Goal: Task Accomplishment & Management: Complete application form

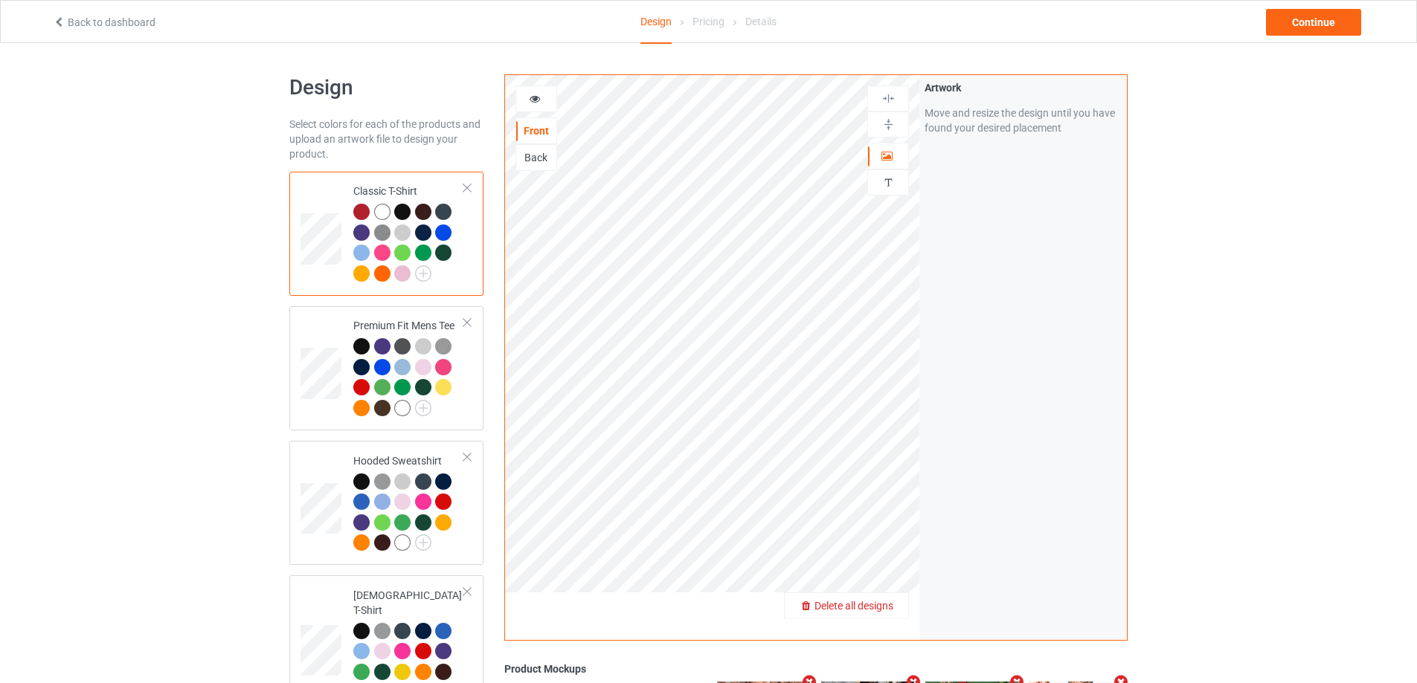
click at [891, 611] on span "Delete all designs" at bounding box center [853, 606] width 79 height 12
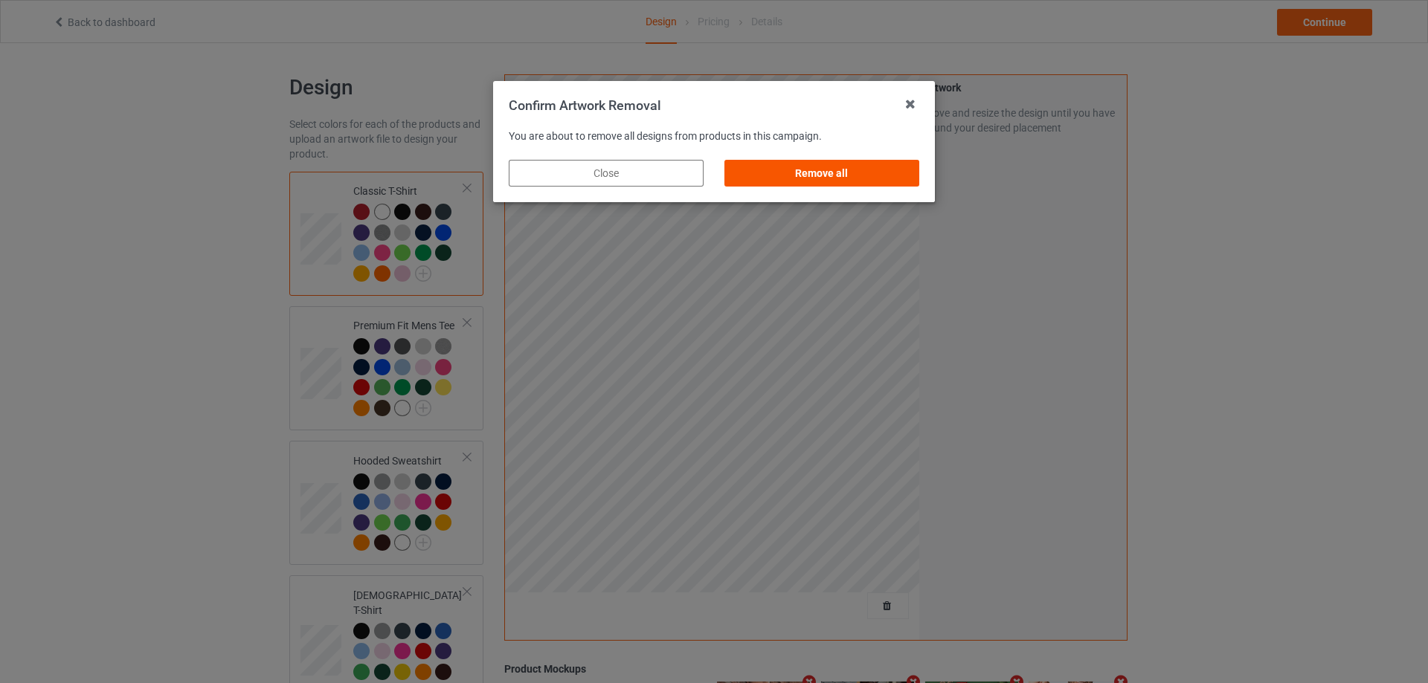
click at [878, 171] on div "Remove all" at bounding box center [821, 173] width 195 height 27
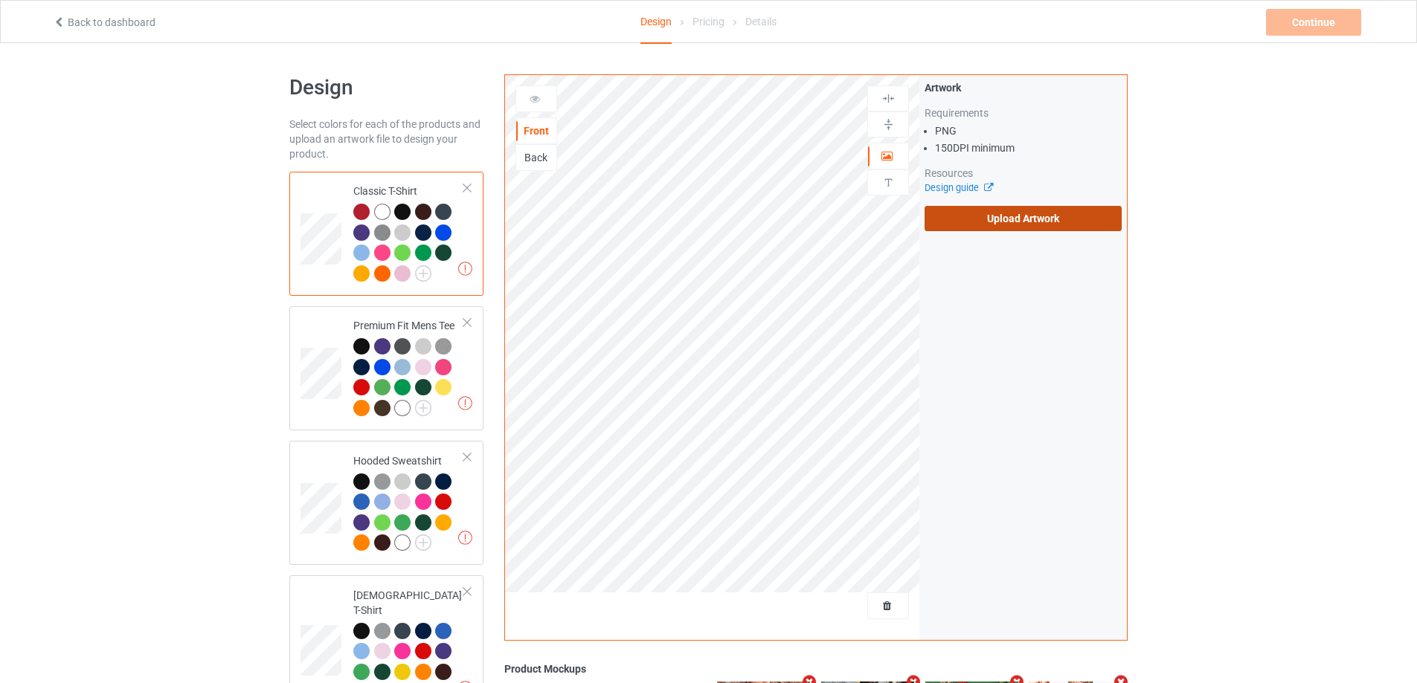
click at [1043, 225] on label "Upload Artwork" at bounding box center [1022, 218] width 197 height 25
click at [0, 0] on input "Upload Artwork" at bounding box center [0, 0] width 0 height 0
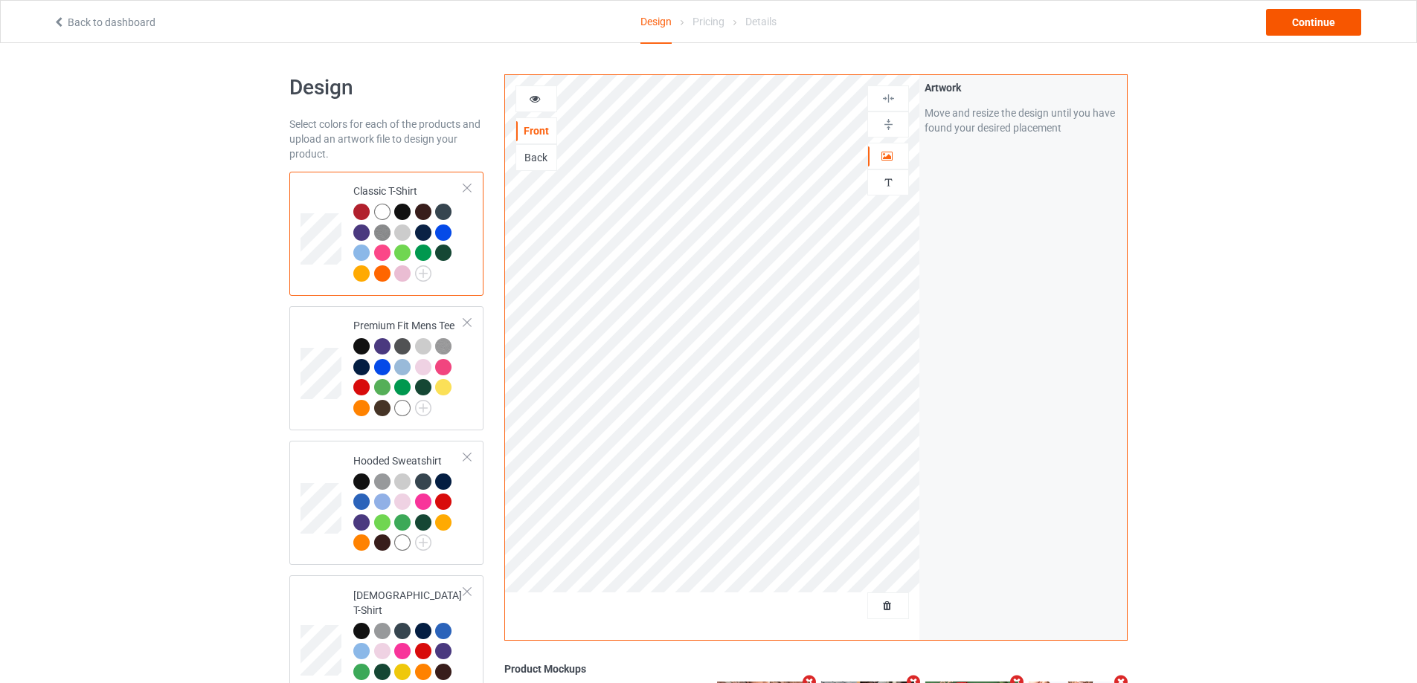
drag, startPoint x: 1307, startPoint y: 44, endPoint x: 1318, endPoint y: 35, distance: 14.3
click at [1322, 26] on div "Continue" at bounding box center [1313, 22] width 95 height 27
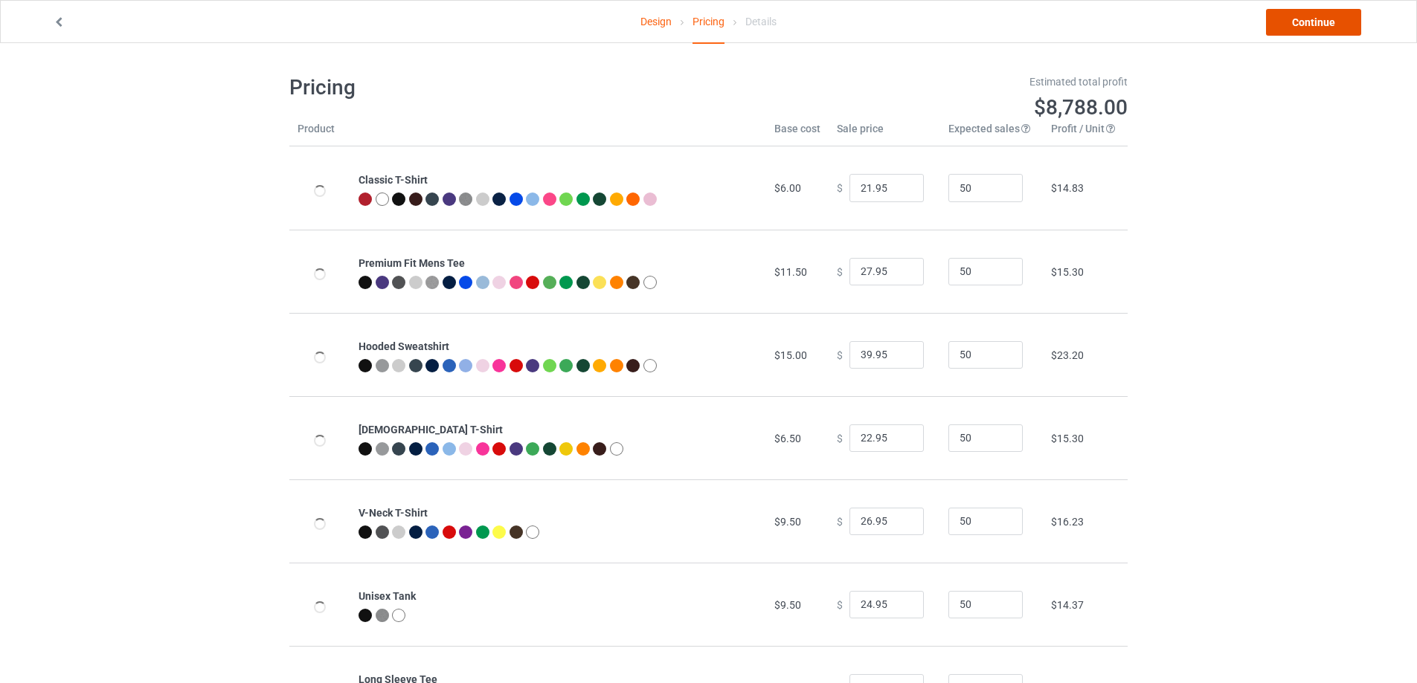
click at [1322, 25] on link "Continue" at bounding box center [1313, 22] width 95 height 27
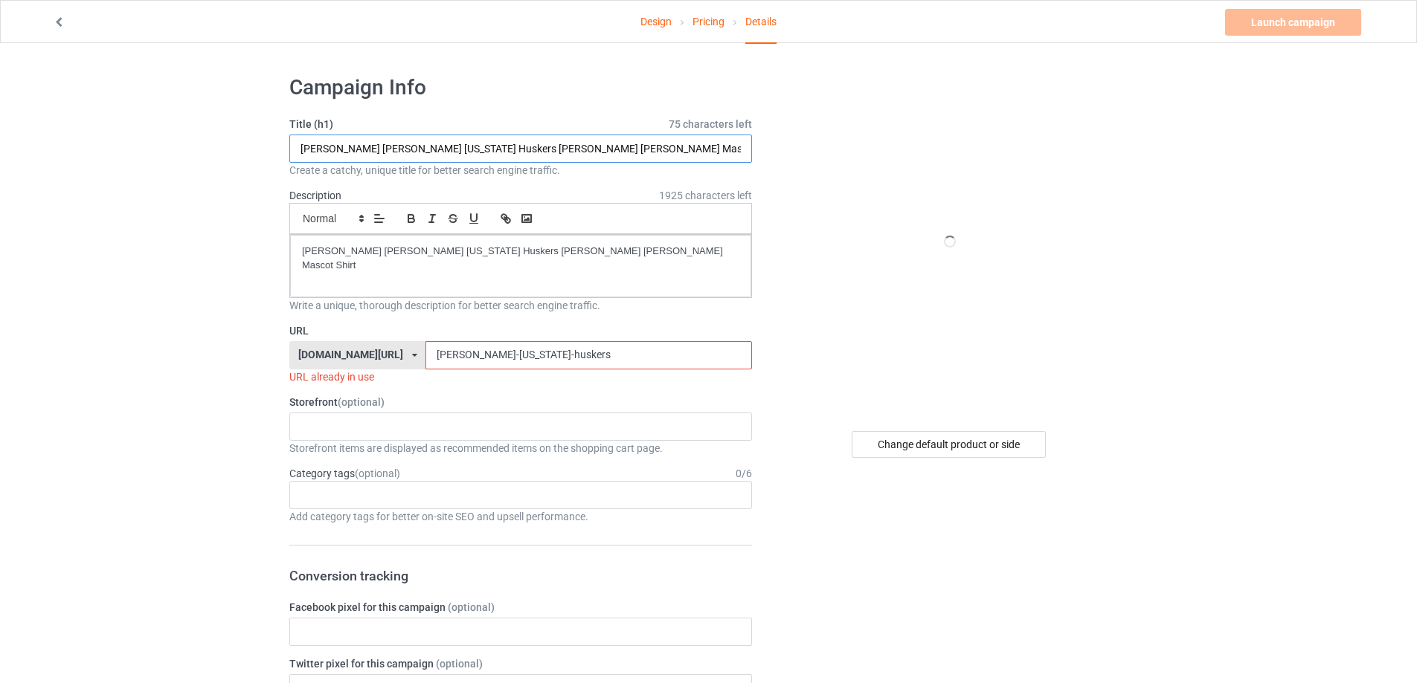
paste input "We’re not broke we’re pre rich s"
type input "We’re not broke we’re pre rich shirt"
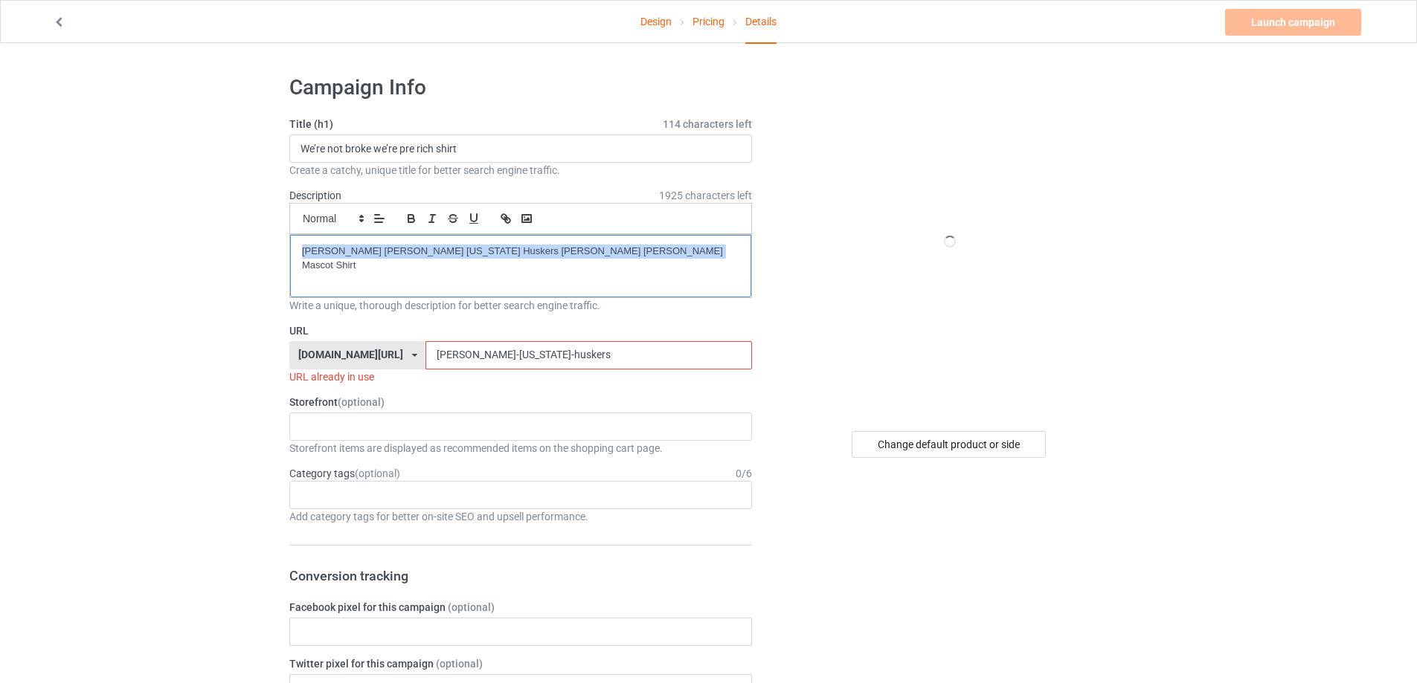
drag, startPoint x: 251, startPoint y: 245, endPoint x: 130, endPoint y: 244, distance: 120.5
paste div
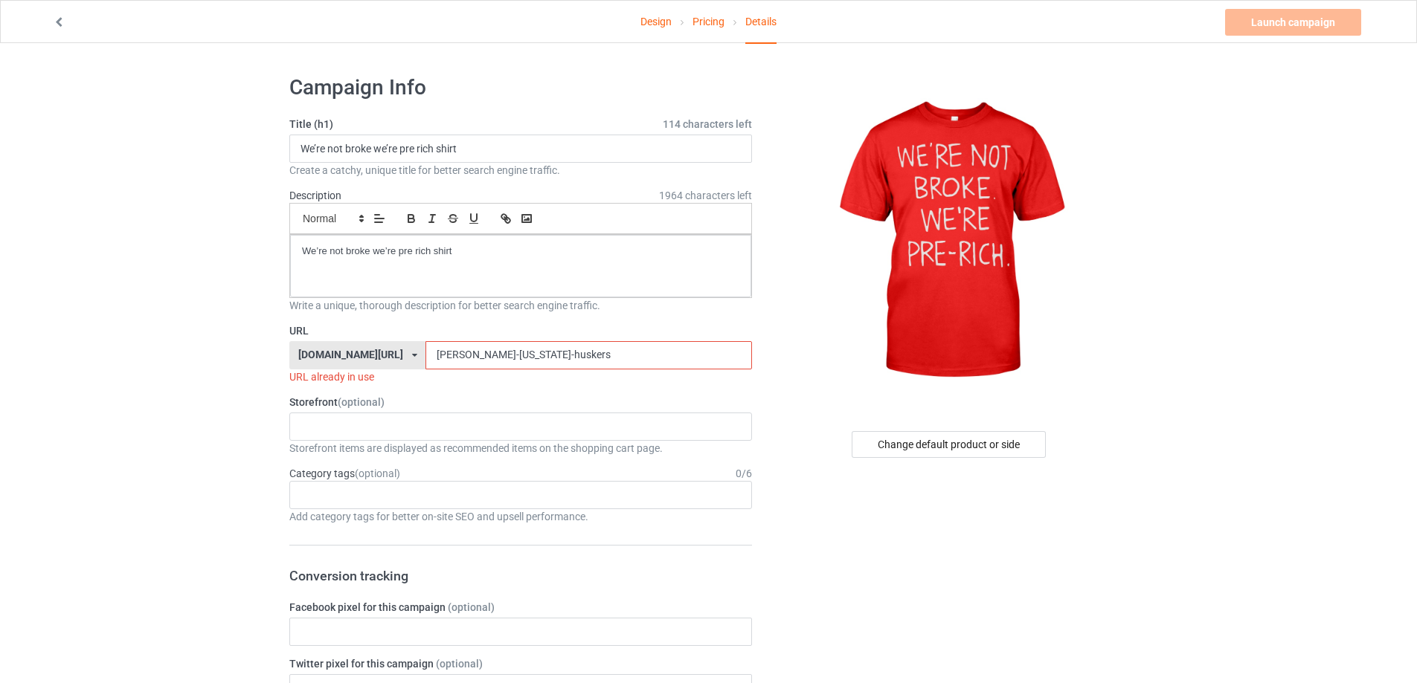
drag, startPoint x: 660, startPoint y: 353, endPoint x: 207, endPoint y: 347, distance: 452.2
paste input "were-not-broke-were-pre-rich-shirt"
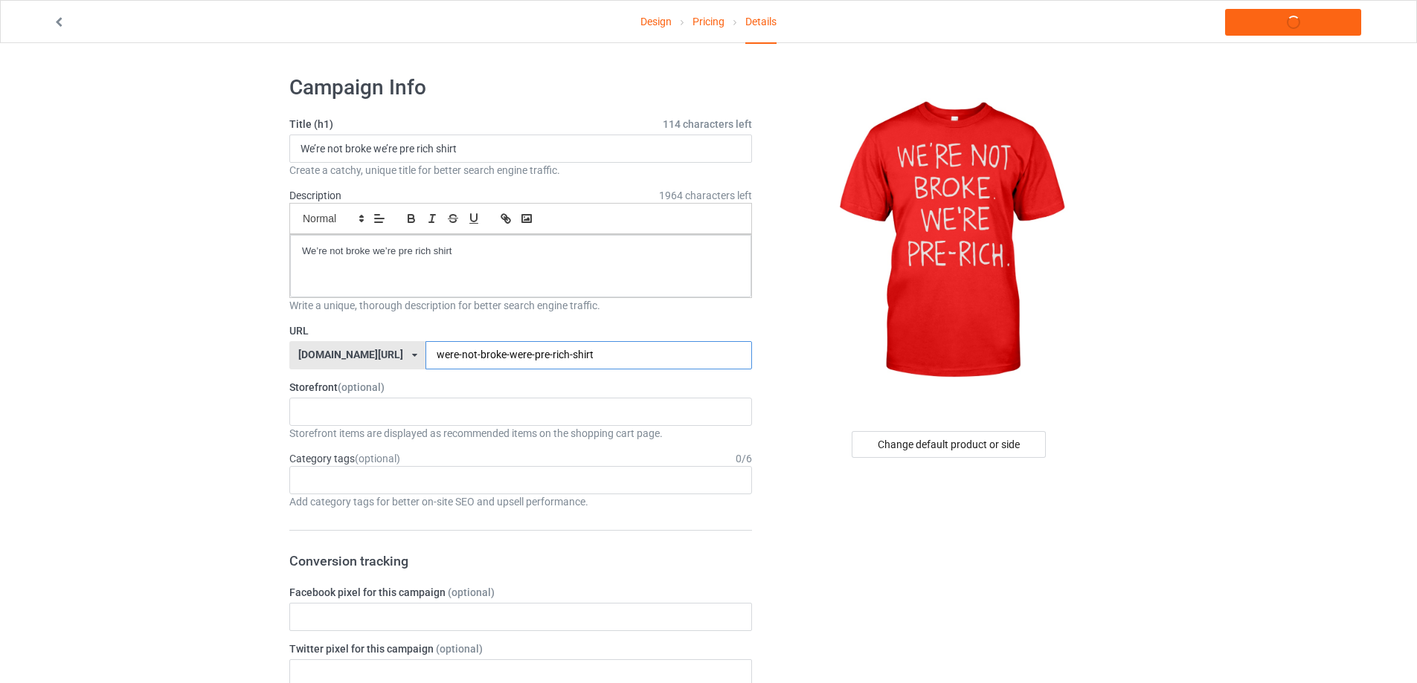
type input "were-not-broke-were-pre-rich-shirt"
drag, startPoint x: 504, startPoint y: 258, endPoint x: 59, endPoint y: 256, distance: 445.5
copy p "We’re not broke we’re pre rich shirt"
click at [1284, 10] on link "Launch campaign" at bounding box center [1293, 22] width 136 height 27
